Goal: Information Seeking & Learning: Learn about a topic

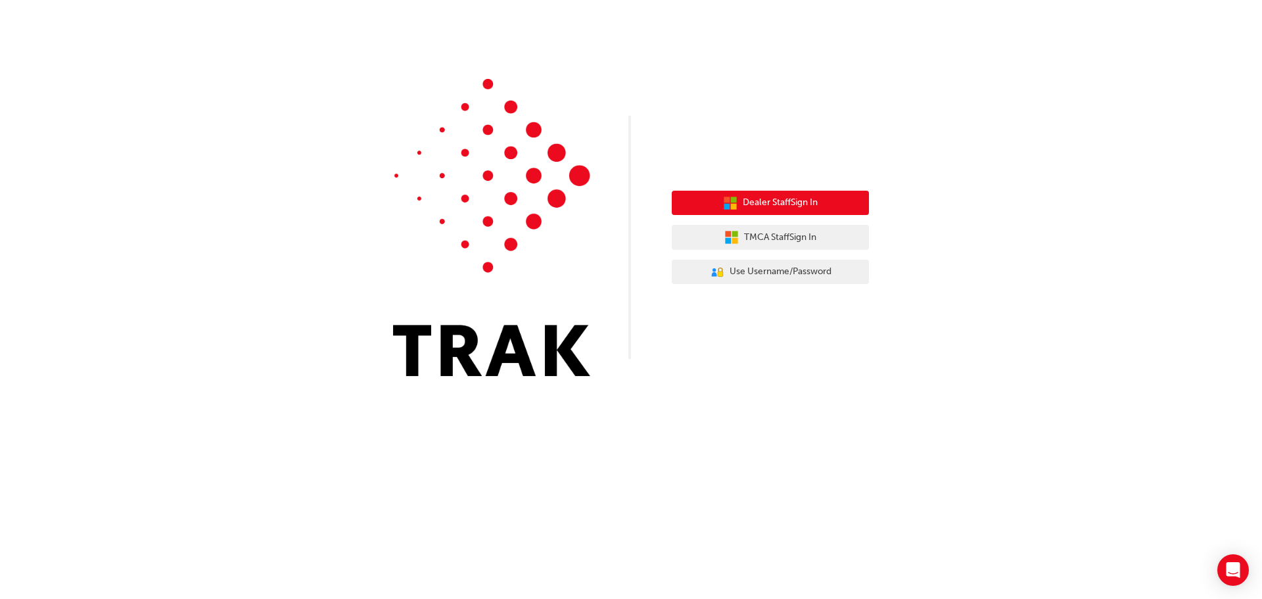
click at [756, 207] on span "Dealer Staff Sign In" at bounding box center [780, 202] width 75 height 15
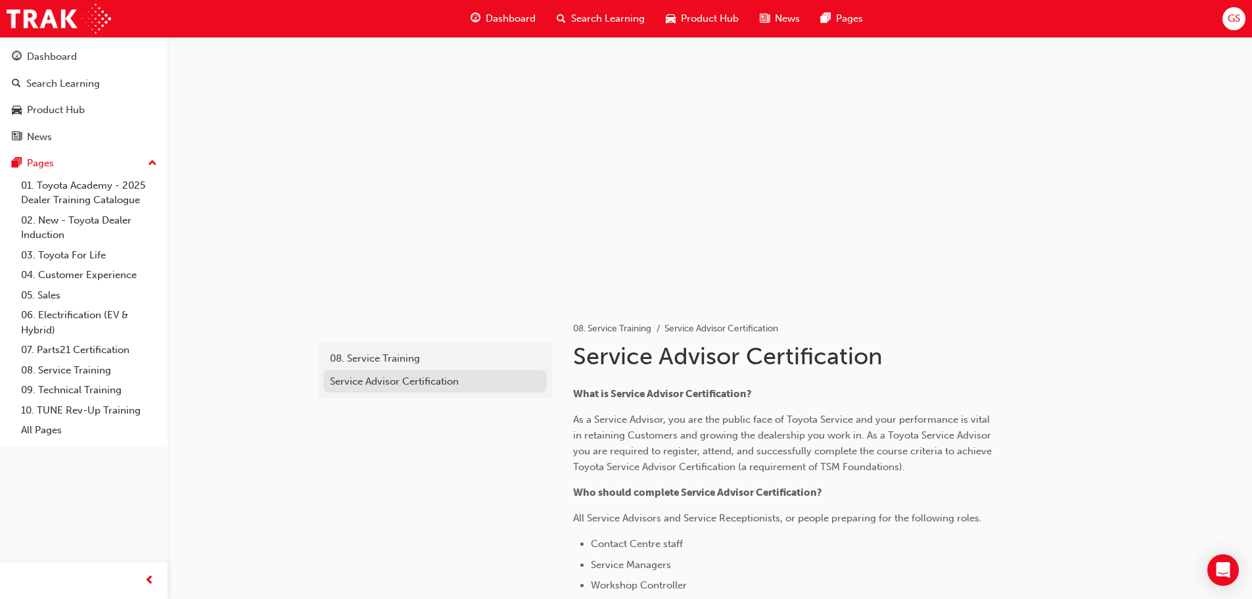
click at [383, 383] on div "Service Advisor Certification" at bounding box center [435, 381] width 210 height 15
